Goal: Transaction & Acquisition: Subscribe to service/newsletter

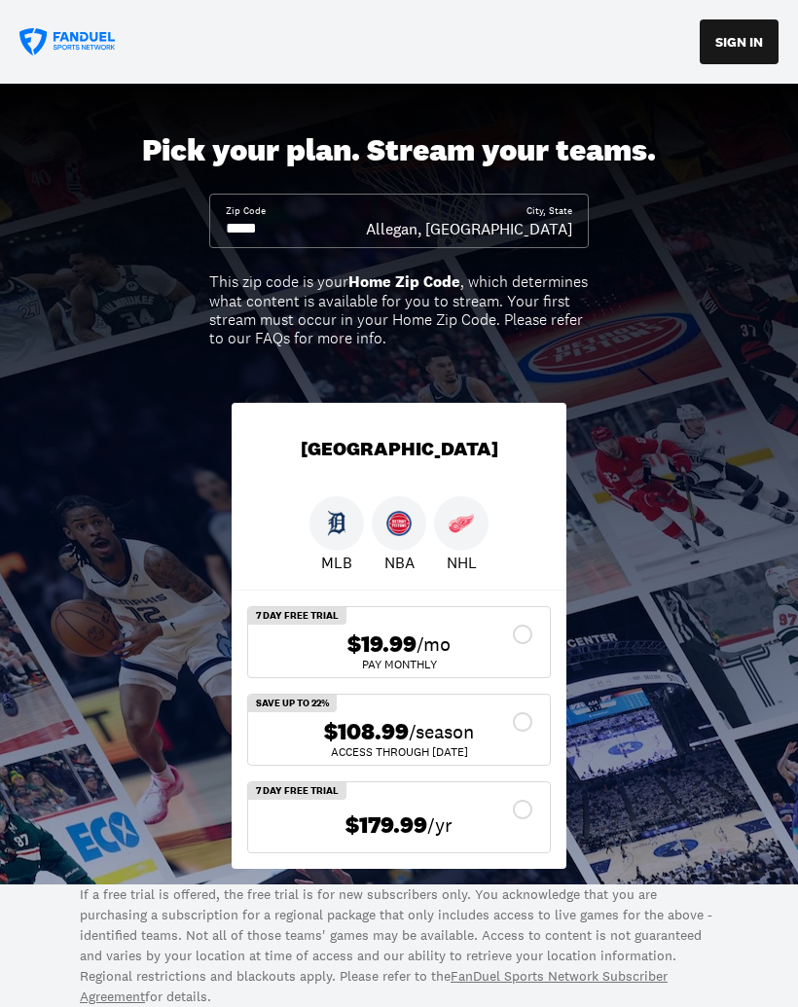
click at [248, 273] on div "This zip code is your Home Zip Code , which determines what content is availabl…" at bounding box center [399, 310] width 380 height 75
click at [242, 221] on input at bounding box center [296, 228] width 140 height 21
click at [309, 235] on input at bounding box center [296, 228] width 140 height 21
click at [289, 237] on input at bounding box center [296, 228] width 140 height 21
click at [301, 233] on input at bounding box center [296, 228] width 140 height 21
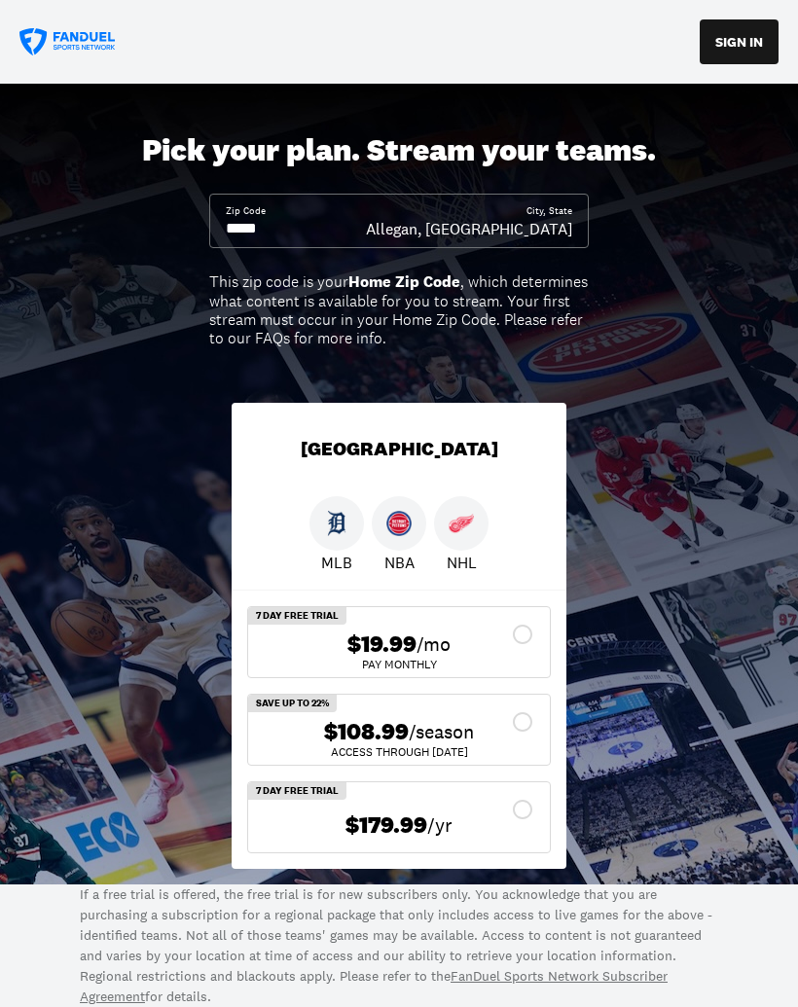
click at [326, 235] on input at bounding box center [296, 228] width 140 height 21
click at [325, 234] on input at bounding box center [296, 228] width 140 height 21
click at [314, 236] on input at bounding box center [296, 228] width 140 height 21
click at [314, 235] on input at bounding box center [296, 228] width 140 height 21
click at [528, 236] on div "Allegan, [GEOGRAPHIC_DATA]" at bounding box center [469, 228] width 206 height 21
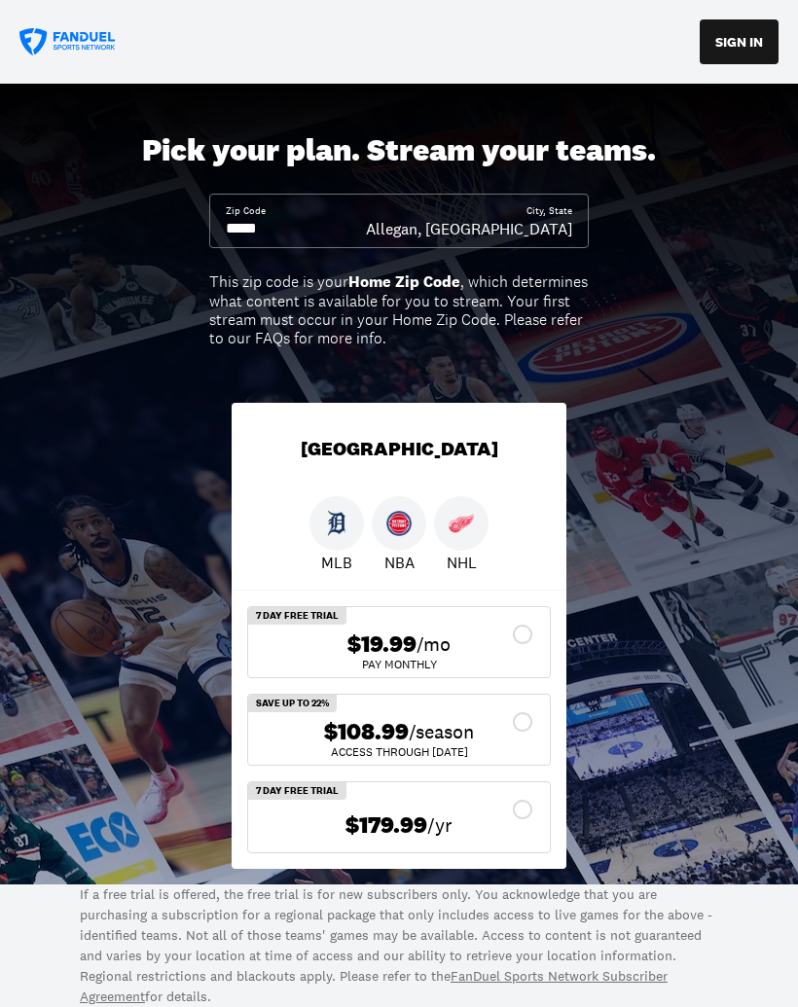
click at [545, 235] on div "Allegan, [GEOGRAPHIC_DATA]" at bounding box center [469, 228] width 206 height 21
click at [469, 531] on img at bounding box center [461, 523] width 25 height 25
click at [471, 519] on img at bounding box center [461, 523] width 25 height 25
click at [473, 521] on img at bounding box center [461, 523] width 25 height 25
click at [320, 220] on input at bounding box center [296, 228] width 140 height 21
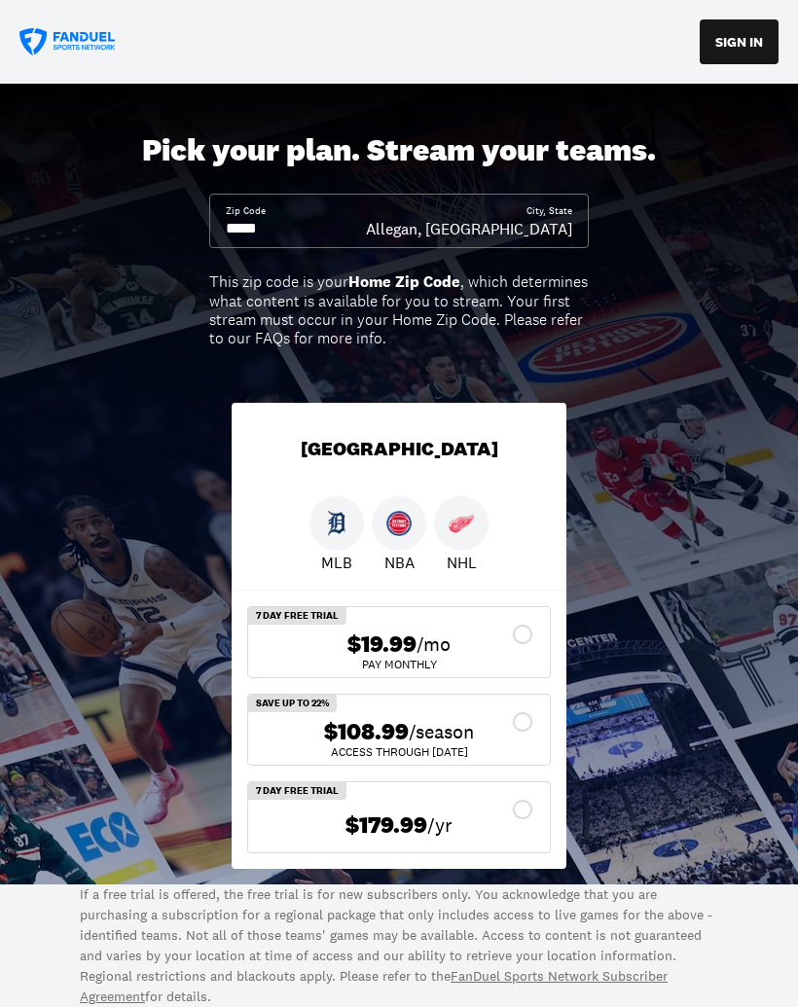
click at [319, 219] on input at bounding box center [296, 228] width 140 height 21
click at [472, 526] on img at bounding box center [461, 523] width 25 height 25
click at [459, 529] on img at bounding box center [461, 523] width 25 height 25
click at [469, 528] on img at bounding box center [461, 523] width 25 height 25
click at [321, 255] on div "Pick your plan. Stream your teams. Zip Code City, [GEOGRAPHIC_DATA], [GEOGRAPHI…" at bounding box center [399, 484] width 798 height 801
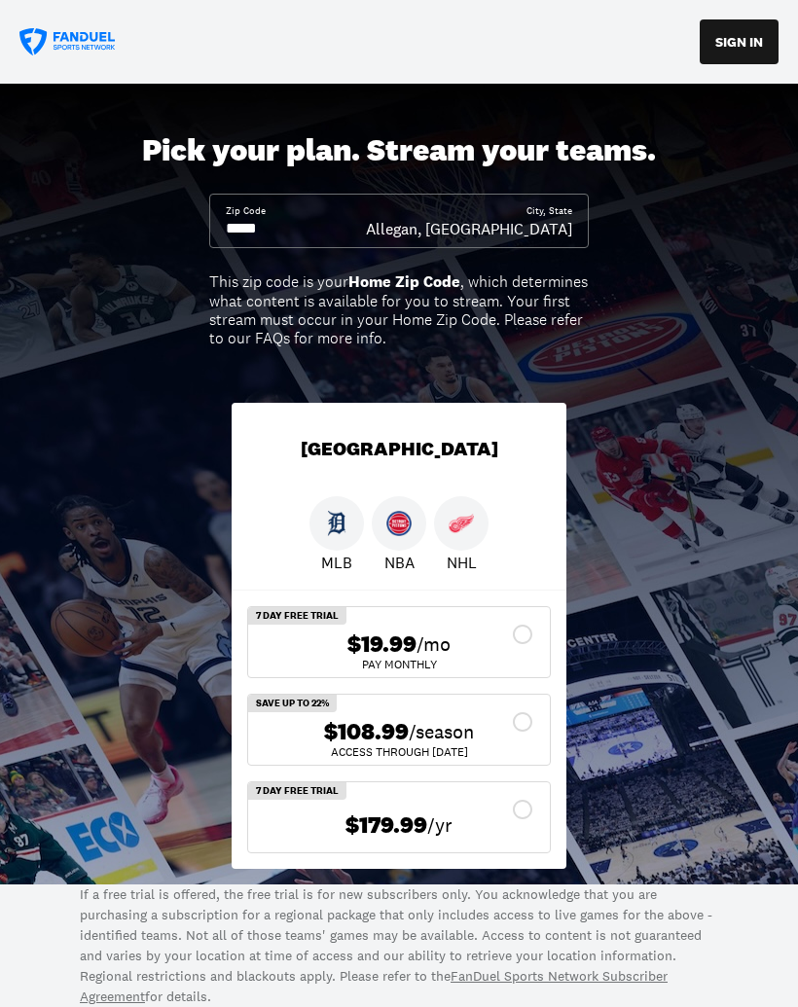
click at [533, 242] on div "Zip Code City, [GEOGRAPHIC_DATA], [GEOGRAPHIC_DATA]" at bounding box center [399, 221] width 380 height 55
click at [452, 514] on img at bounding box center [461, 523] width 25 height 25
click at [452, 513] on img at bounding box center [461, 523] width 25 height 25
click at [281, 237] on input at bounding box center [296, 228] width 140 height 21
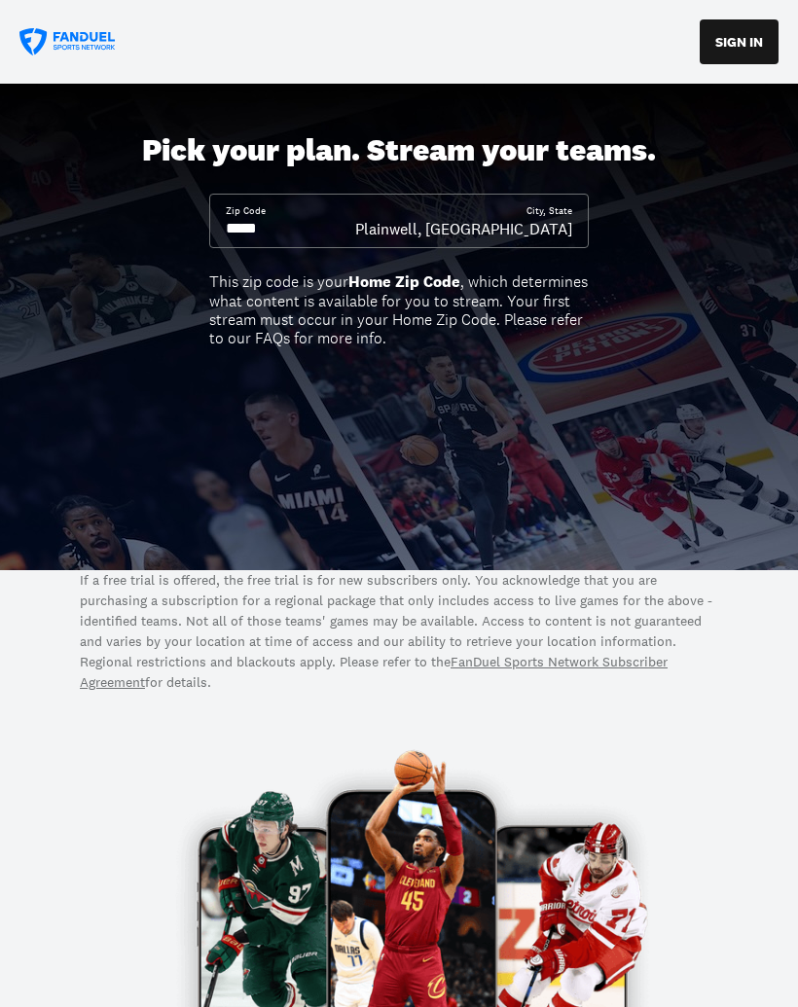
type input "*****"
click at [526, 212] on div "City, [GEOGRAPHIC_DATA], [GEOGRAPHIC_DATA]" at bounding box center [463, 221] width 217 height 35
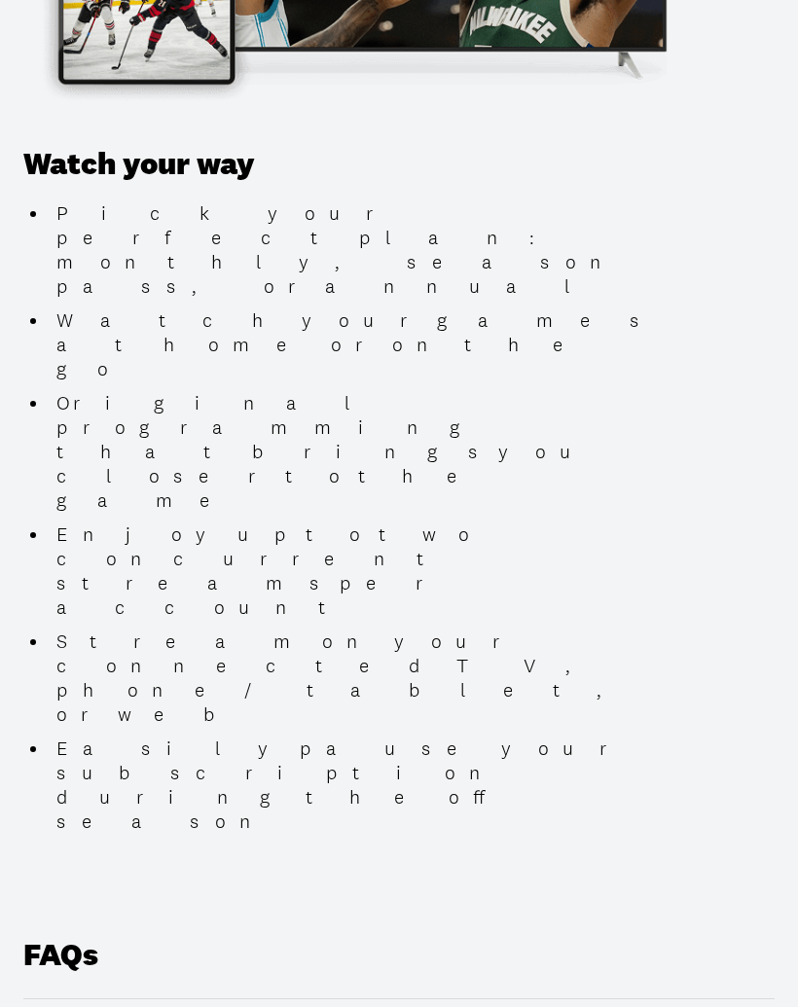
scroll to position [2296, 0]
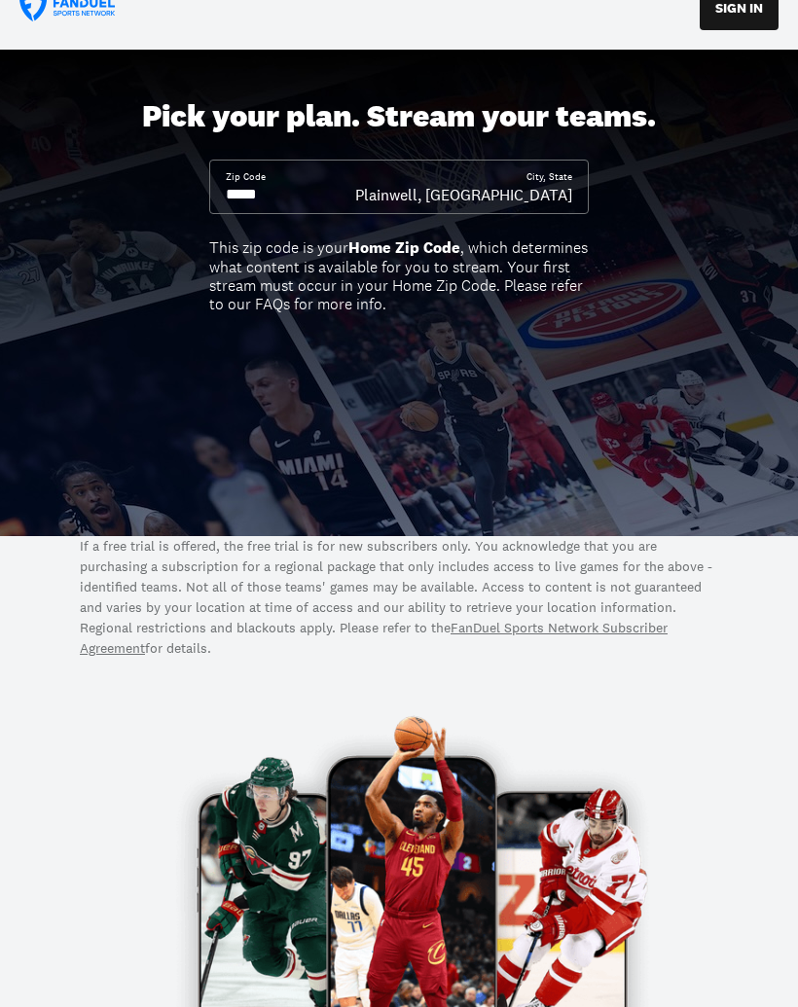
scroll to position [0, 0]
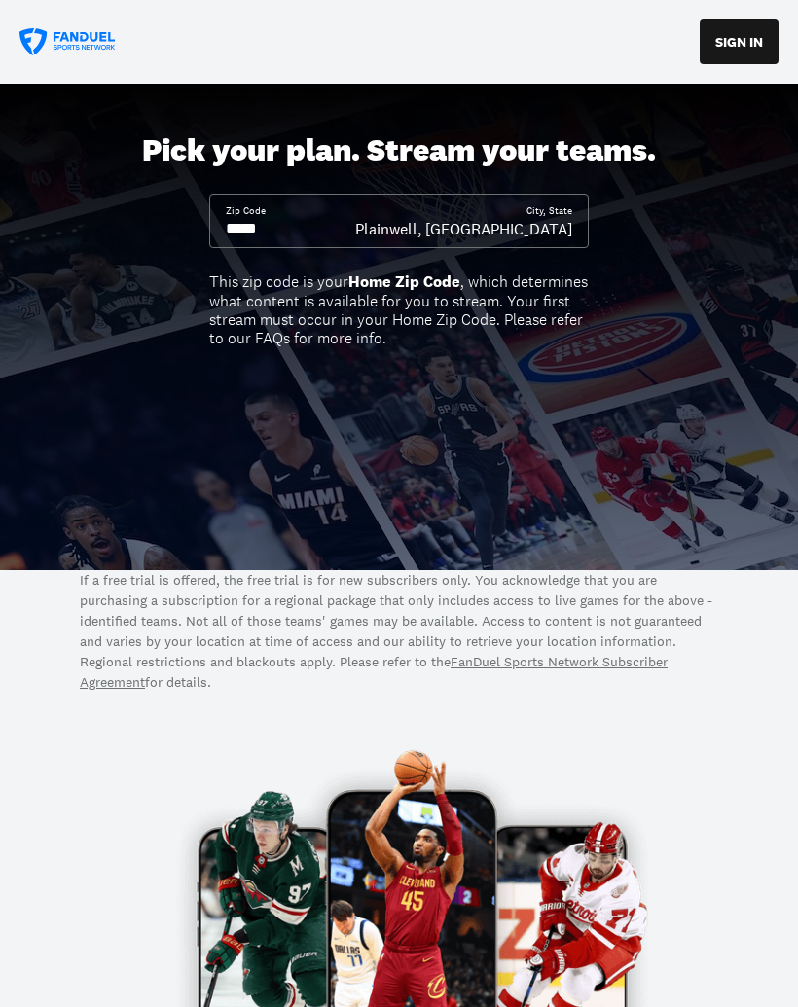
click at [739, 43] on button "SIGN IN" at bounding box center [739, 41] width 79 height 45
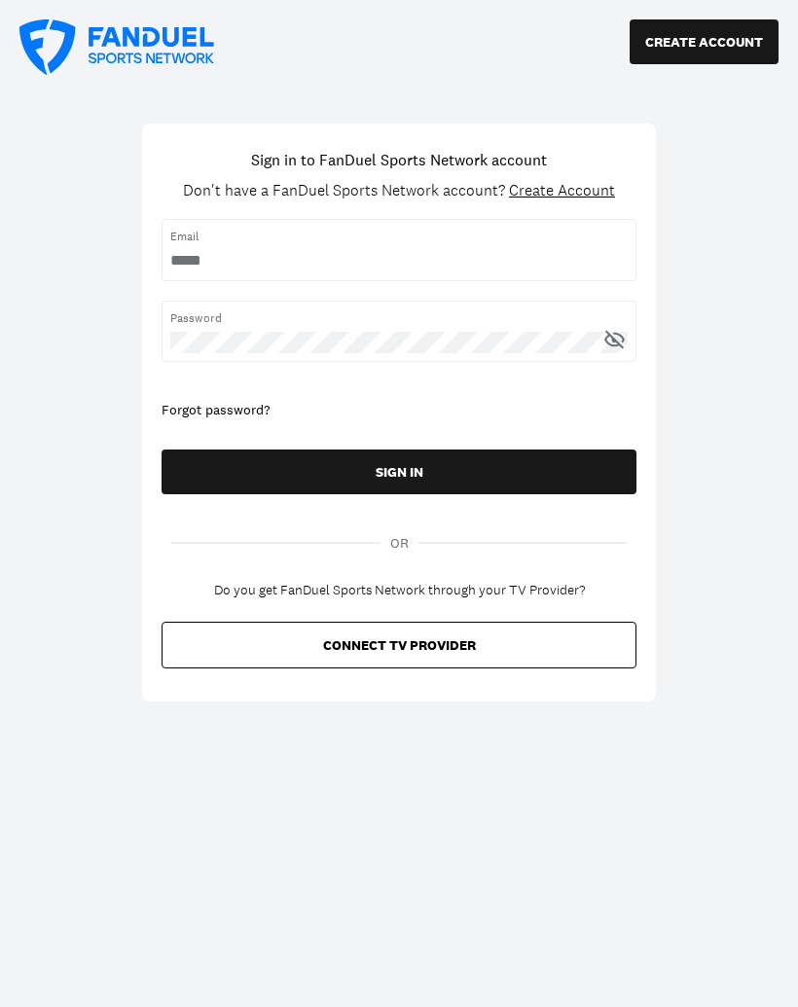
click at [578, 258] on input "username" at bounding box center [398, 260] width 457 height 21
click at [340, 235] on span "Email" at bounding box center [398, 237] width 457 height 18
click at [412, 259] on input "username" at bounding box center [398, 260] width 457 height 21
type input "**********"
click at [230, 409] on div "Forgot password?" at bounding box center [399, 410] width 475 height 19
